Goal: Use online tool/utility: Utilize a website feature to perform a specific function

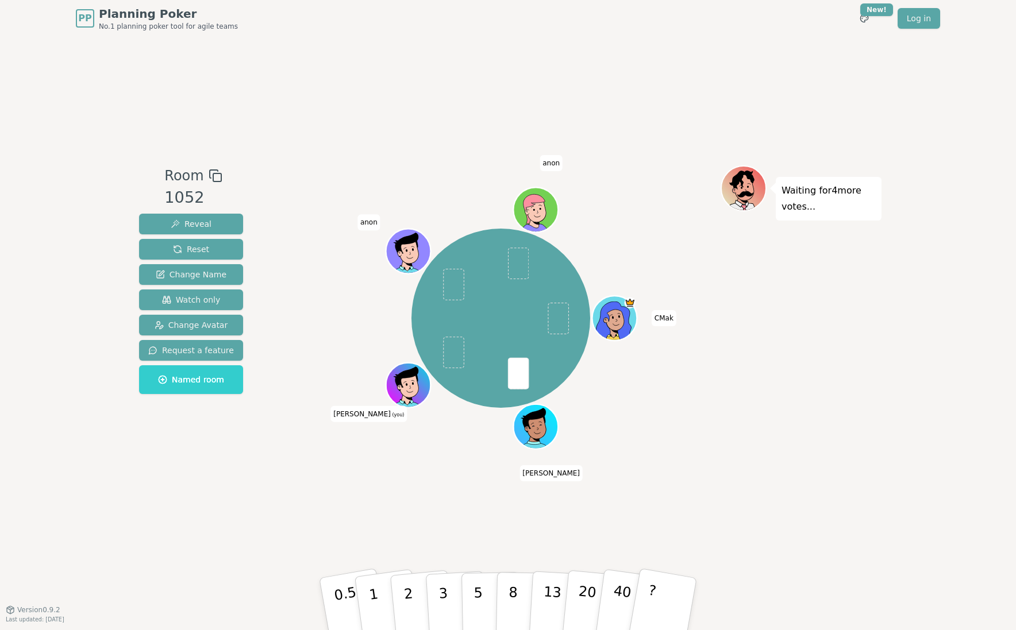
click at [129, 577] on div "PP Planning Poker No.1 planning poker tool for agile teams Toggle theme New! Lo…" at bounding box center [508, 315] width 1016 height 630
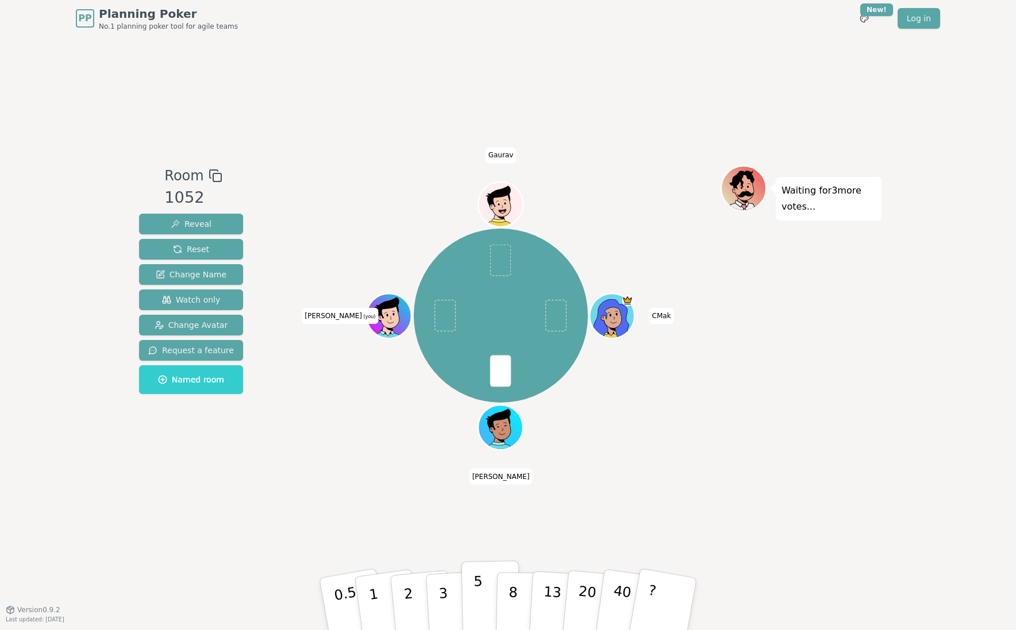
click at [485, 606] on button "5" at bounding box center [491, 604] width 59 height 87
click at [737, 466] on div "Waiting for 2 more votes..." at bounding box center [801, 324] width 161 height 316
click at [455, 599] on button "3" at bounding box center [456, 605] width 63 height 90
click at [480, 603] on p "5" at bounding box center [479, 605] width 10 height 62
click at [893, 457] on div "PP Planning Poker No.1 planning poker tool for agile teams Toggle theme New! Lo…" at bounding box center [508, 315] width 1016 height 630
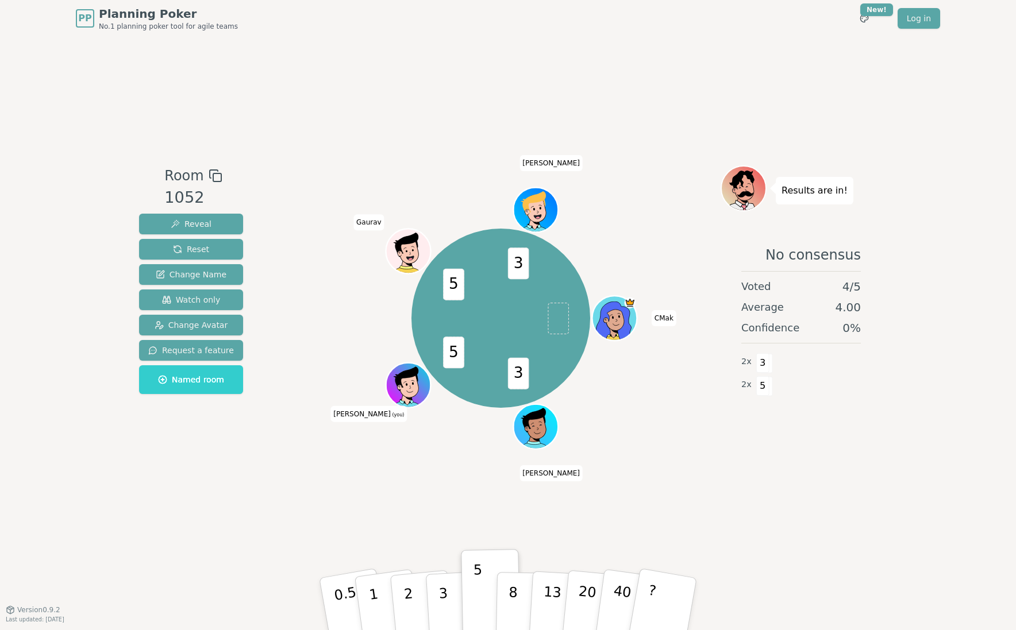
click at [842, 562] on div "Room 1052 Reveal Reset Change Name Watch only Change Avatar Request a feature N…" at bounding box center [507, 323] width 747 height 573
